Goal: Book appointment/travel/reservation

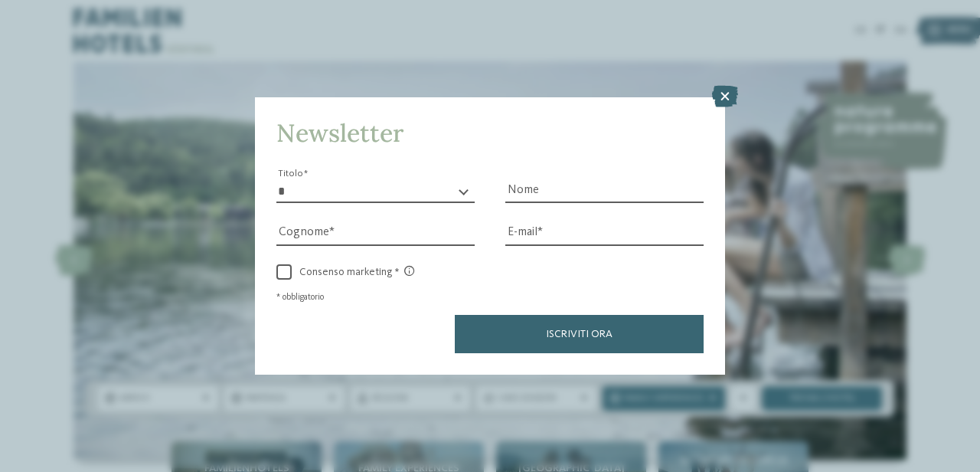
click at [724, 100] on icon at bounding box center [725, 96] width 26 height 21
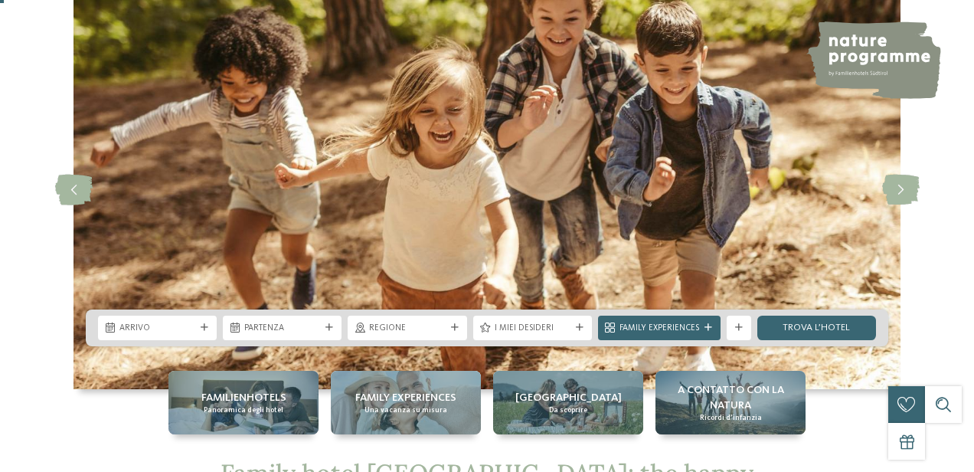
scroll to position [230, 0]
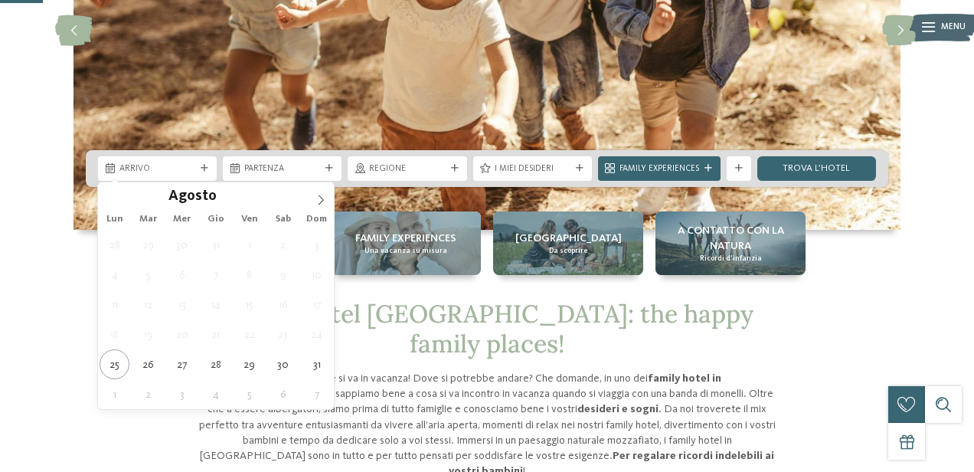
click at [153, 168] on span "Arrivo" at bounding box center [157, 169] width 76 height 12
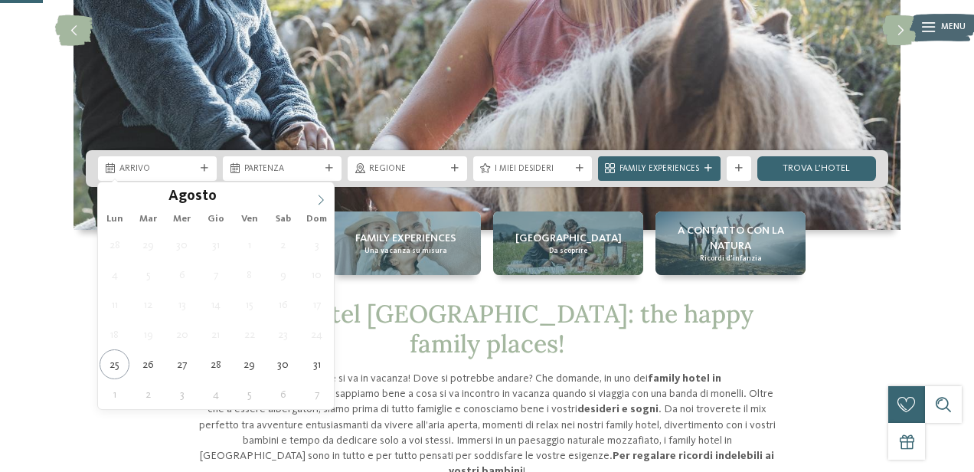
click at [322, 198] on icon at bounding box center [321, 200] width 11 height 11
click at [322, 198] on icon at bounding box center [321, 200] width 5 height 10
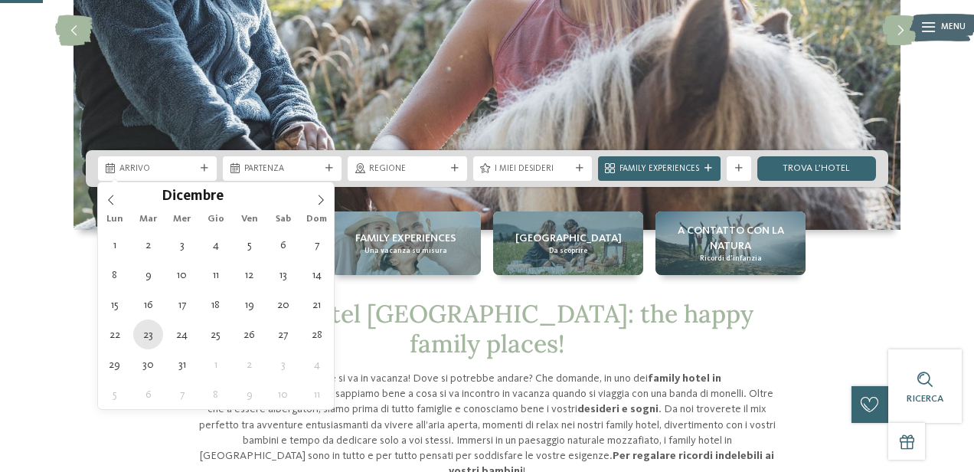
type div "23.12.2025"
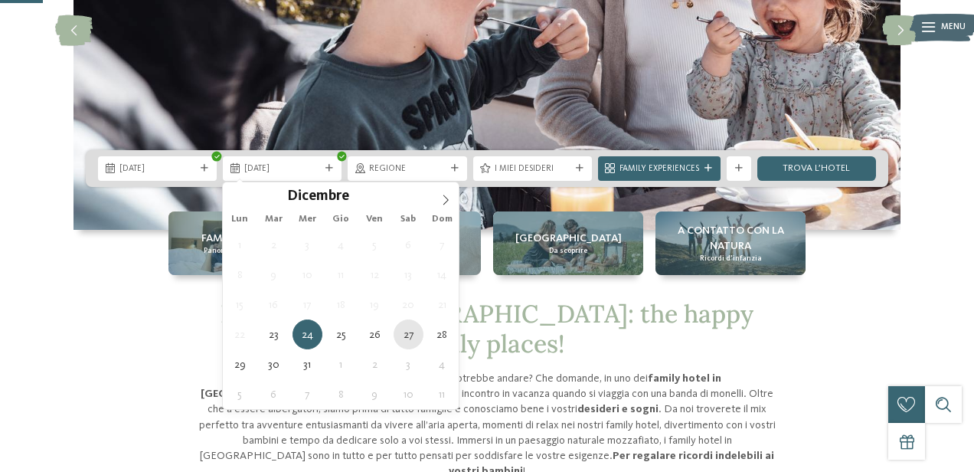
type div "27.12.2025"
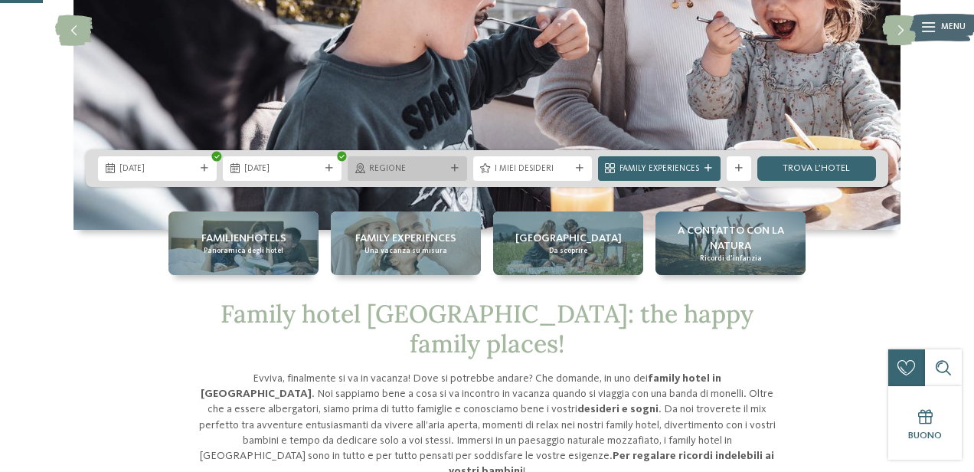
click at [403, 165] on span "Regione" at bounding box center [407, 169] width 76 height 12
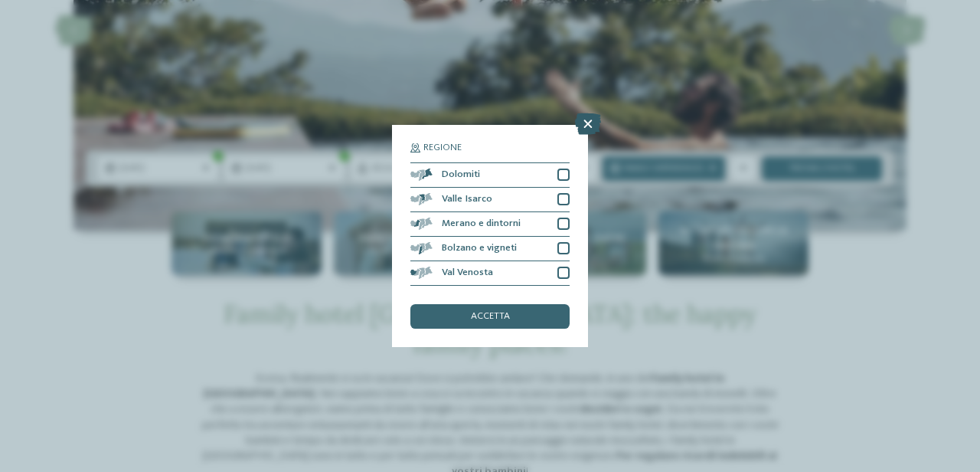
click at [590, 130] on icon at bounding box center [588, 123] width 26 height 21
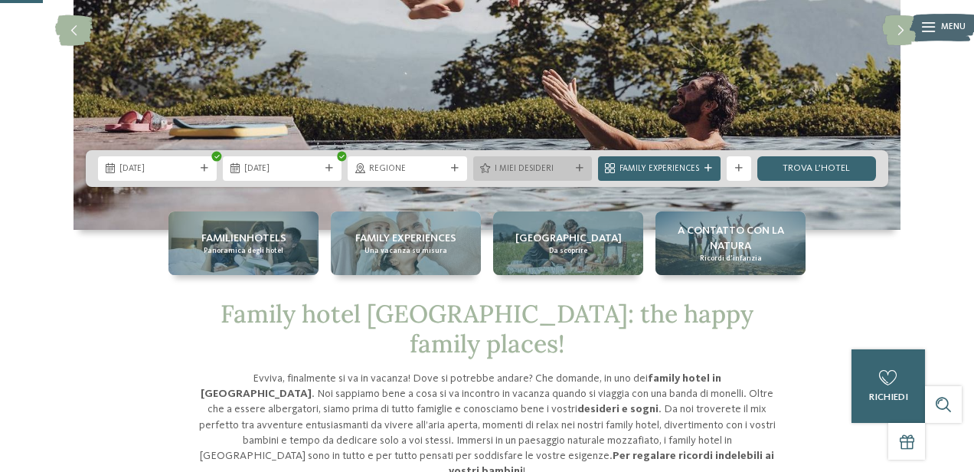
click at [525, 165] on span "I miei desideri" at bounding box center [533, 169] width 76 height 12
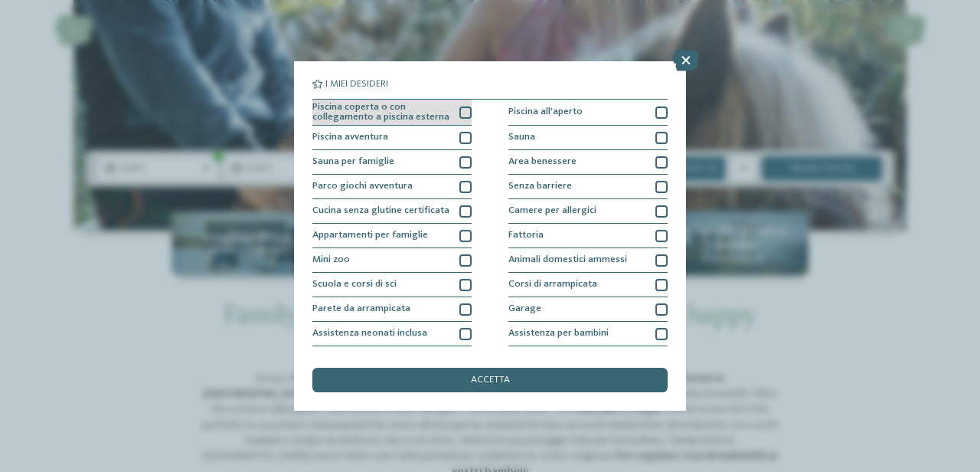
click at [463, 110] on div at bounding box center [465, 112] width 12 height 12
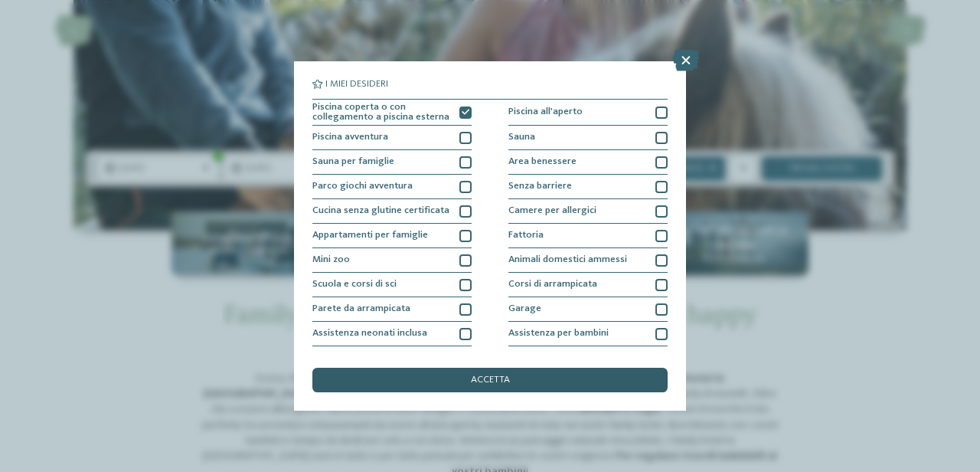
click at [484, 387] on div "accetta" at bounding box center [489, 380] width 355 height 25
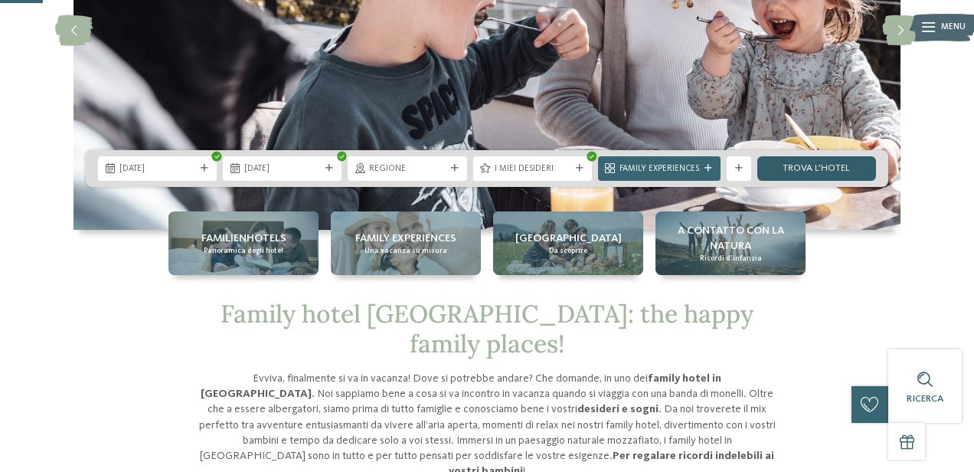
click at [812, 166] on link "trova l’hotel" at bounding box center [816, 168] width 119 height 25
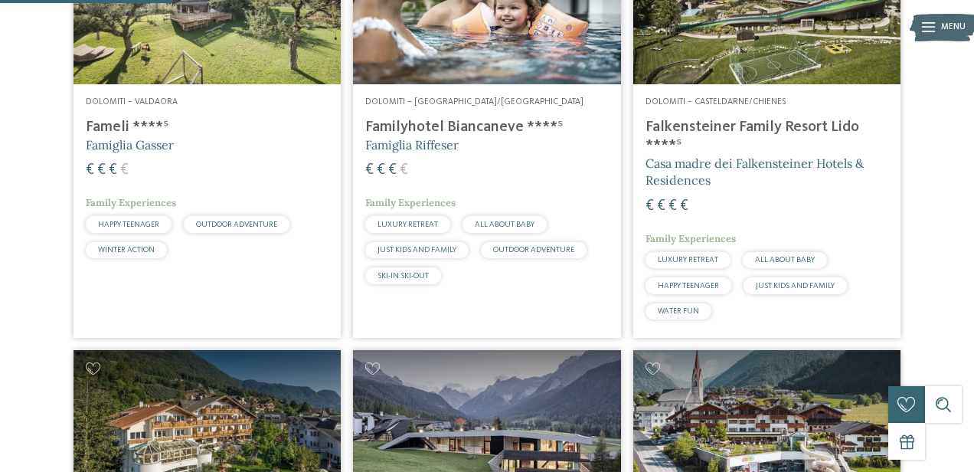
scroll to position [452, 0]
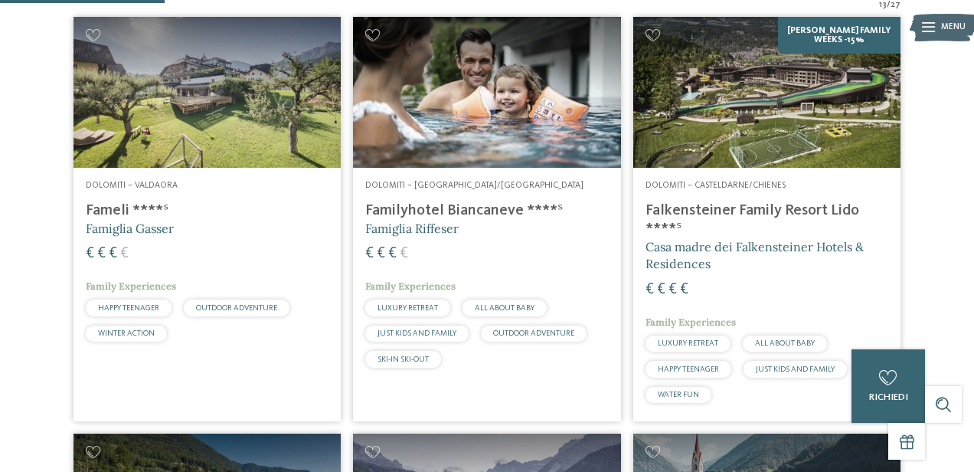
click at [770, 101] on img at bounding box center [766, 92] width 267 height 150
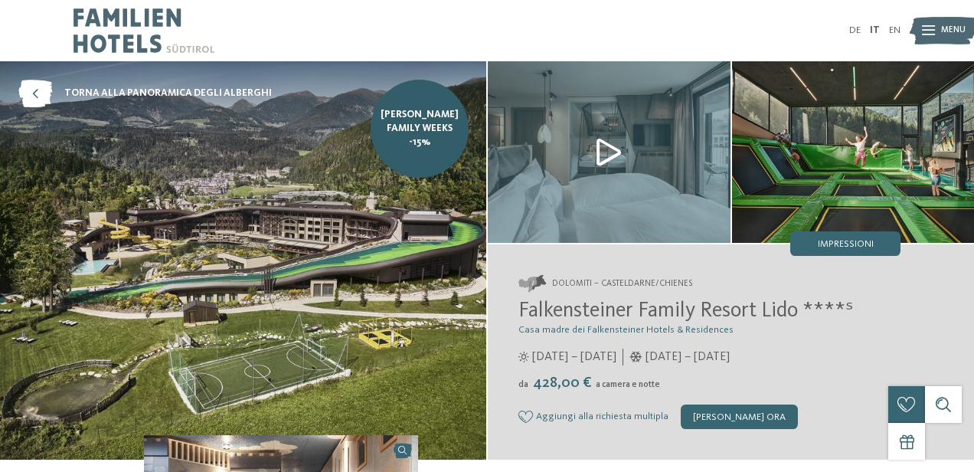
click at [611, 149] on img at bounding box center [609, 151] width 243 height 181
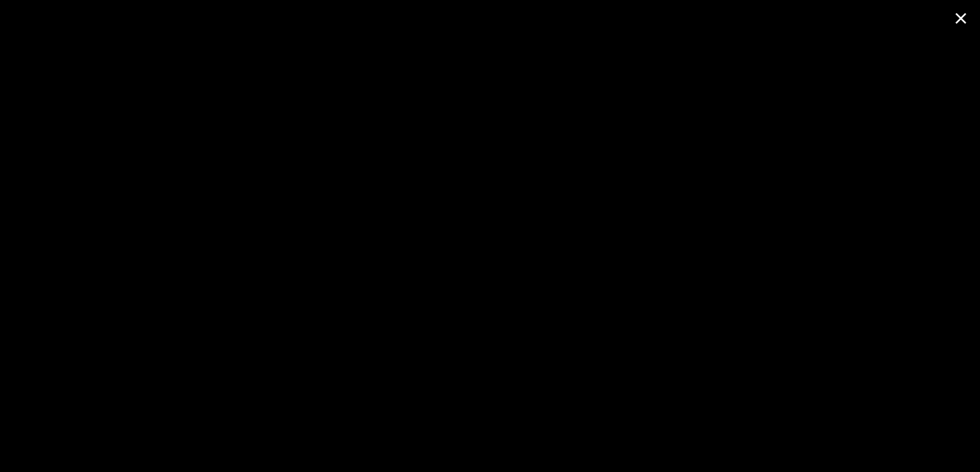
click at [961, 16] on span at bounding box center [961, 18] width 38 height 36
